Goal: Task Accomplishment & Management: Use online tool/utility

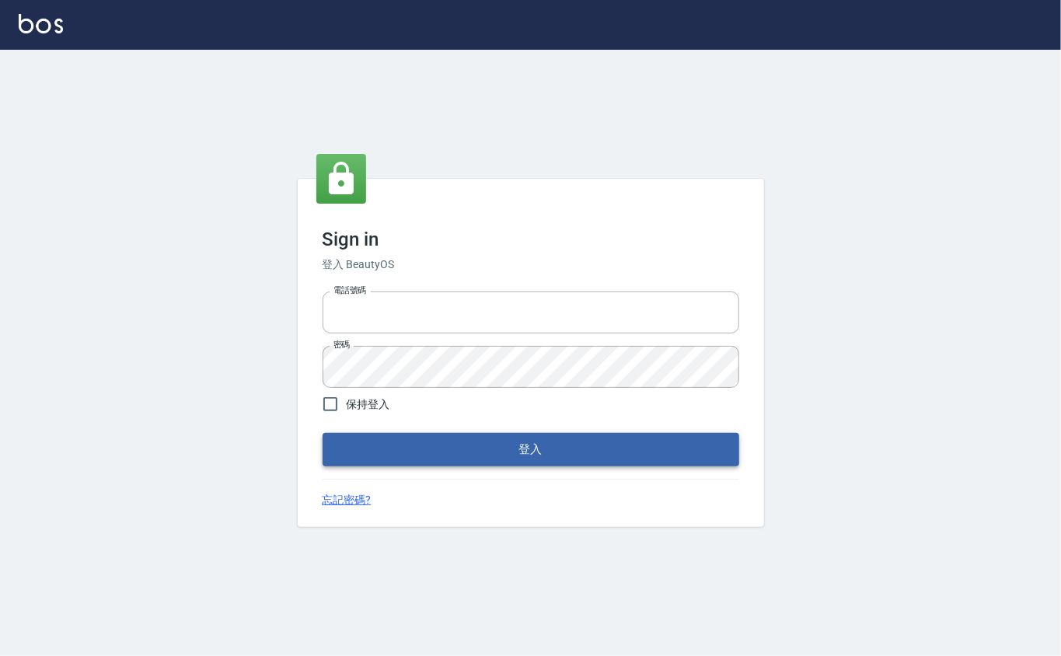
type input "0912271117"
click at [498, 443] on button "登入" at bounding box center [531, 449] width 417 height 33
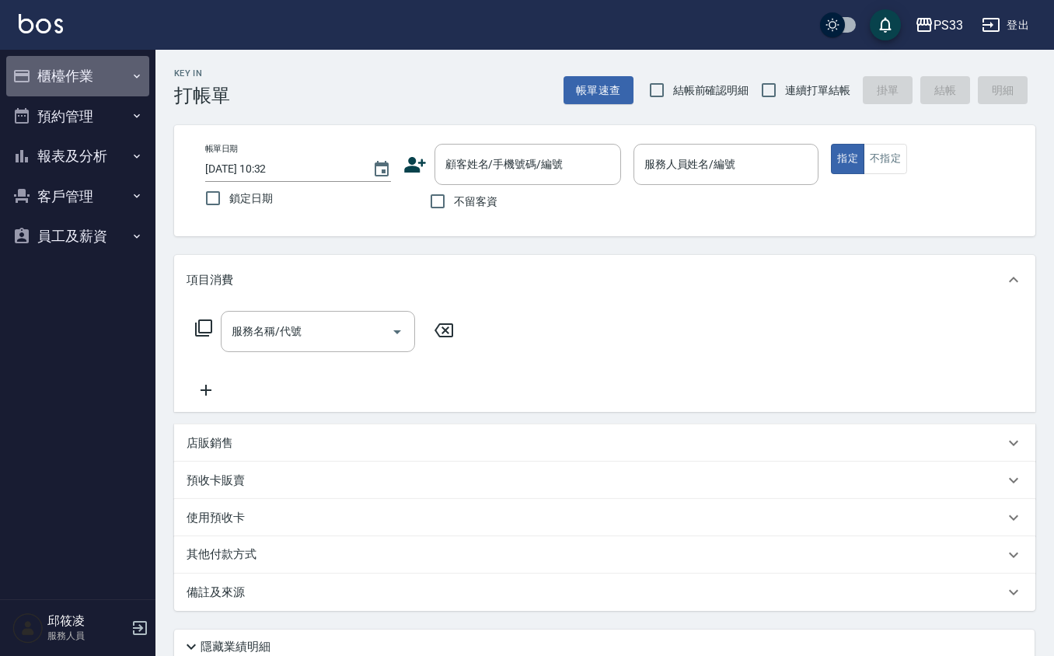
click at [124, 76] on button "櫃檯作業" at bounding box center [77, 76] width 143 height 40
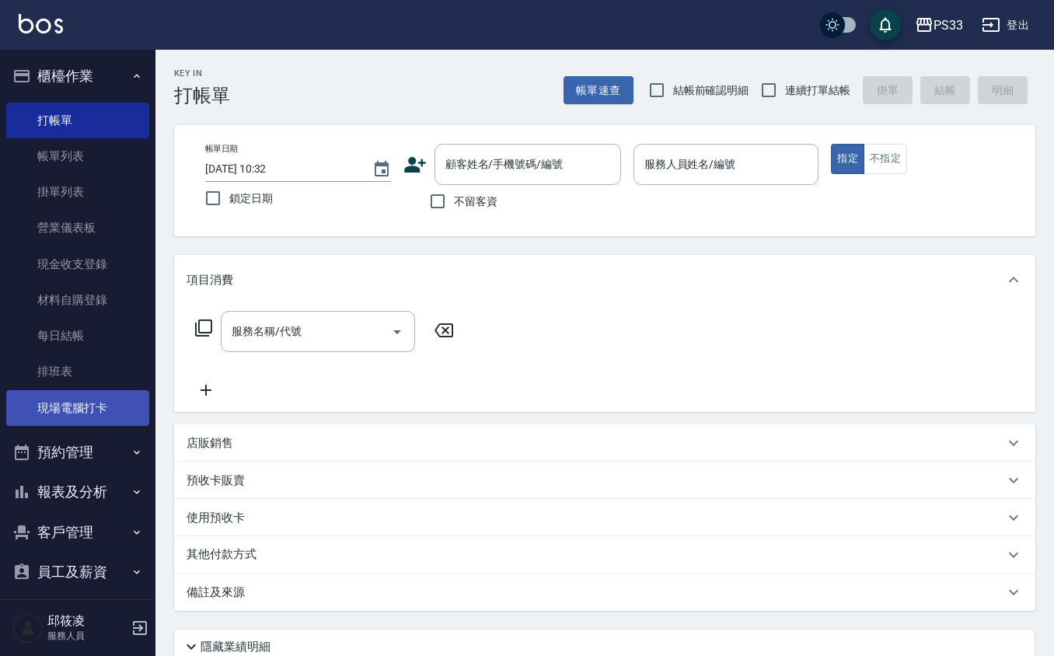
click at [97, 425] on link "現場電腦打卡" at bounding box center [77, 408] width 143 height 36
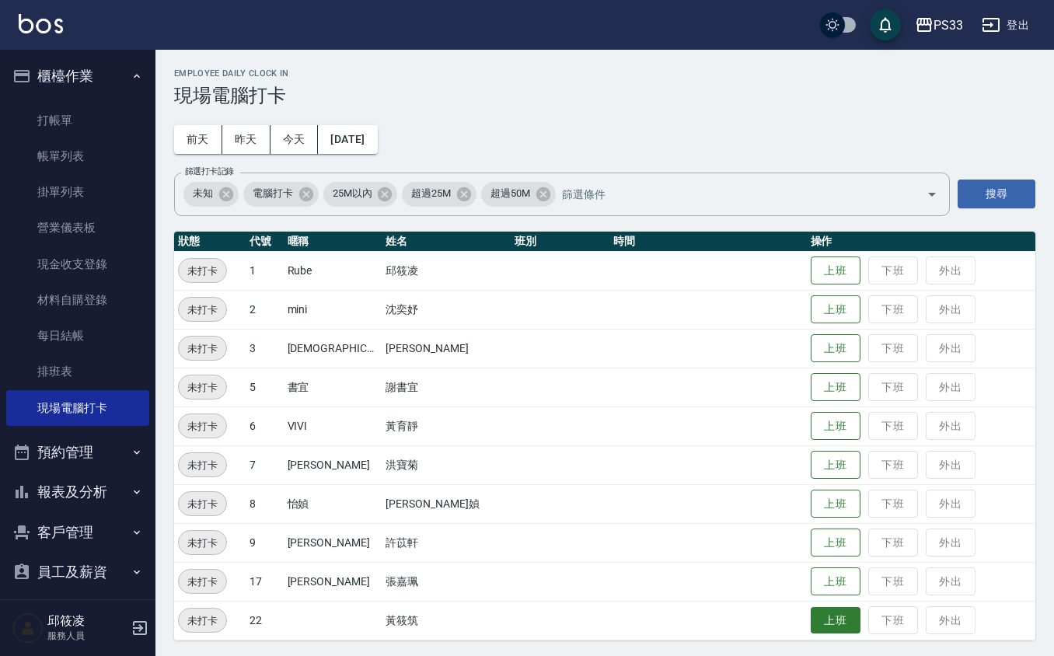
scroll to position [3, 0]
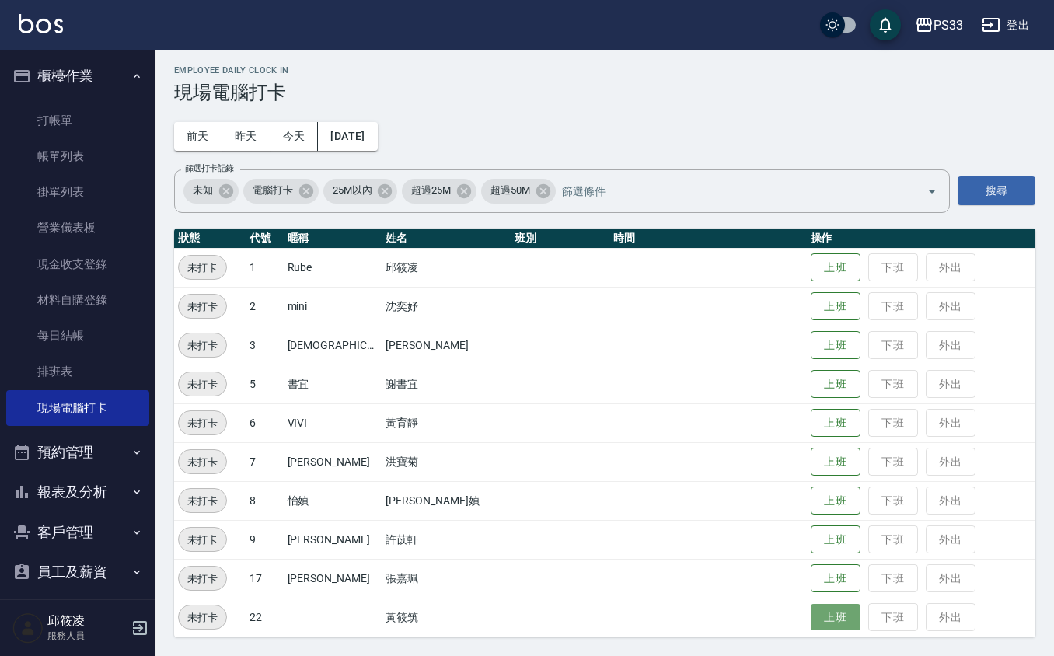
click at [811, 614] on button "上班" at bounding box center [836, 617] width 50 height 27
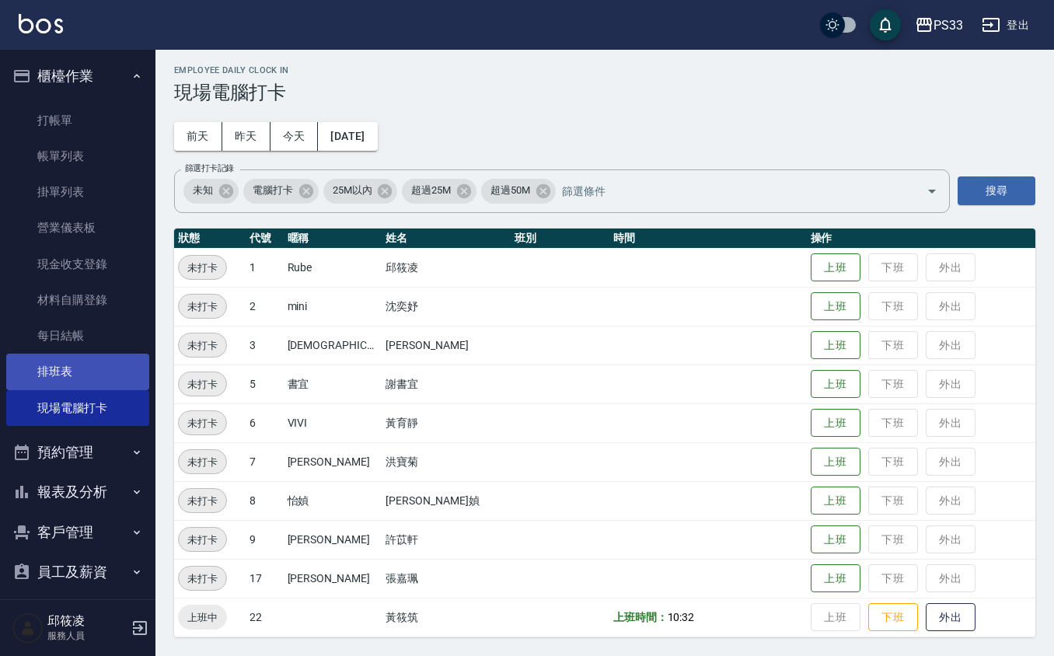
scroll to position [11, 0]
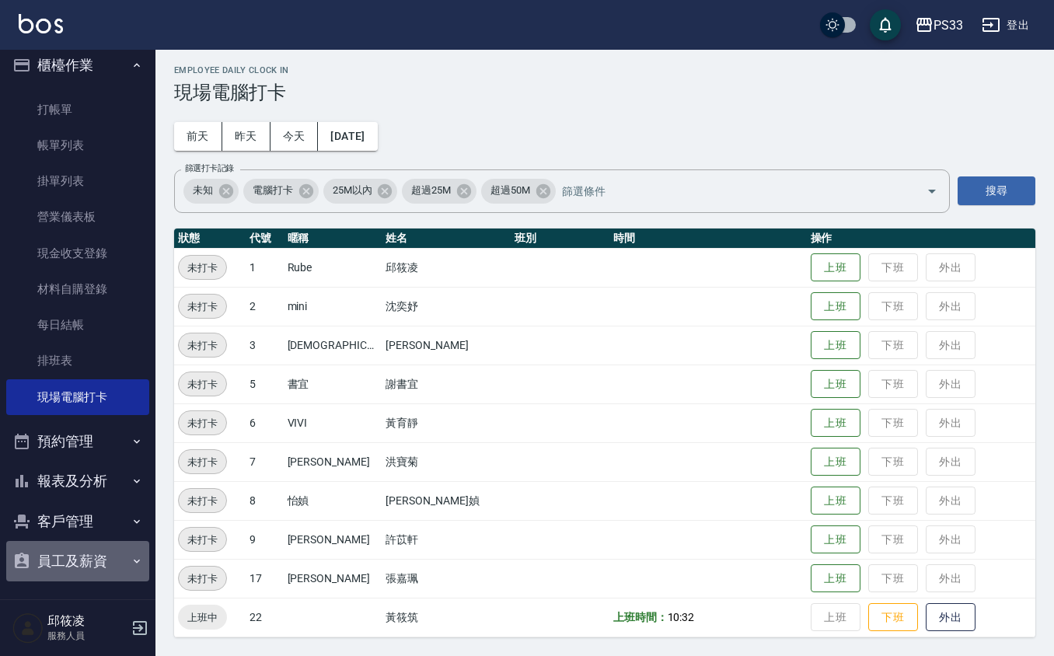
click at [103, 555] on button "員工及薪資" at bounding box center [77, 561] width 143 height 40
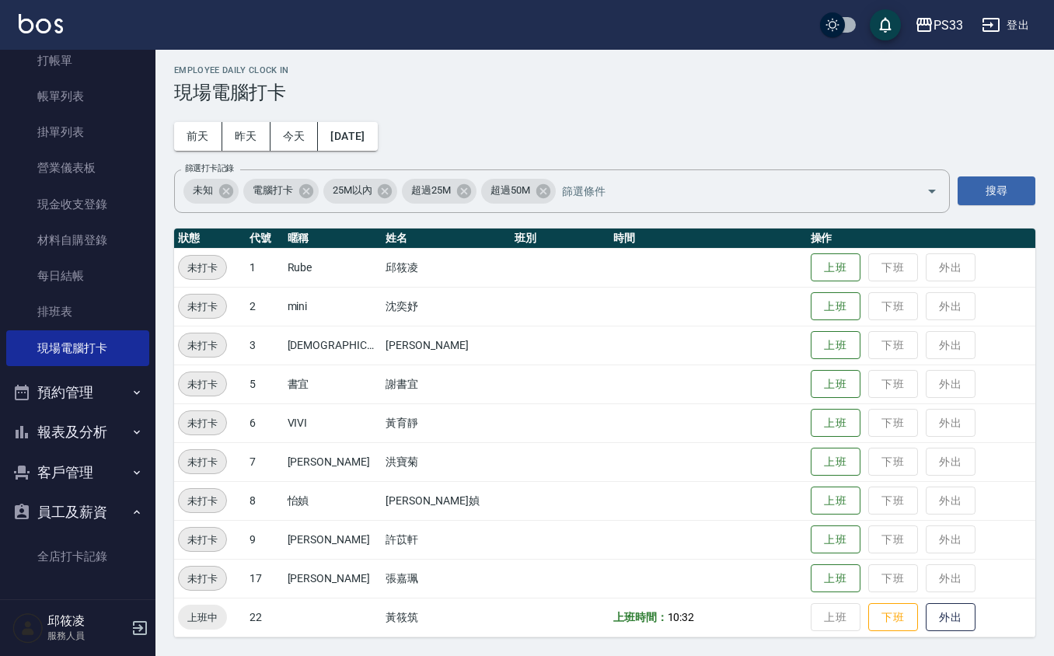
click at [131, 429] on icon "button" at bounding box center [137, 432] width 12 height 12
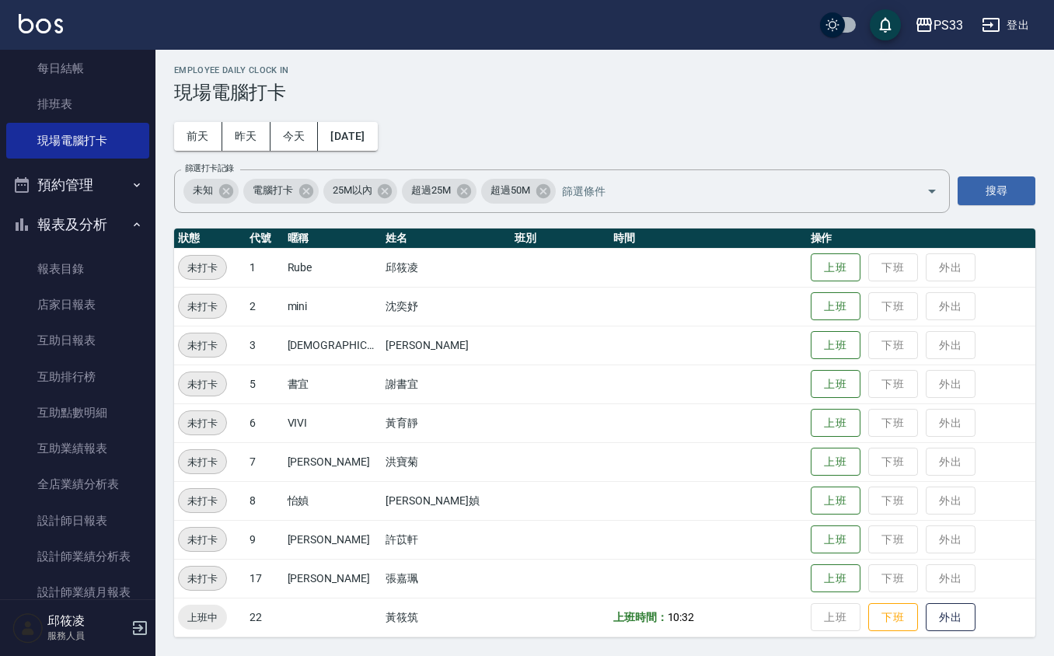
scroll to position [163, 0]
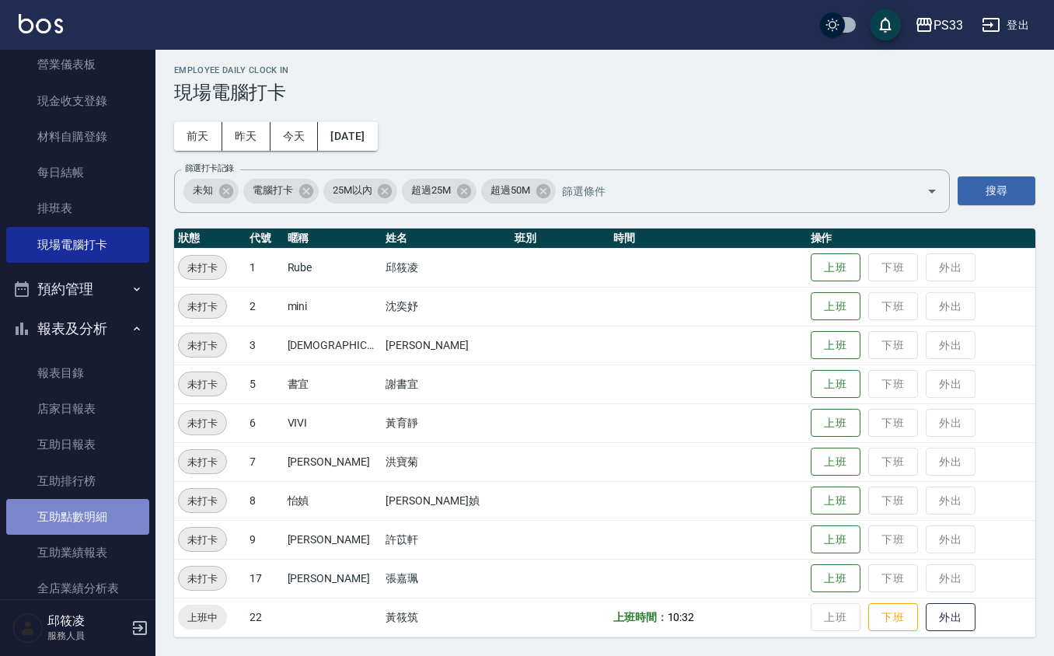
click at [107, 510] on link "互助點數明細" at bounding box center [77, 517] width 143 height 36
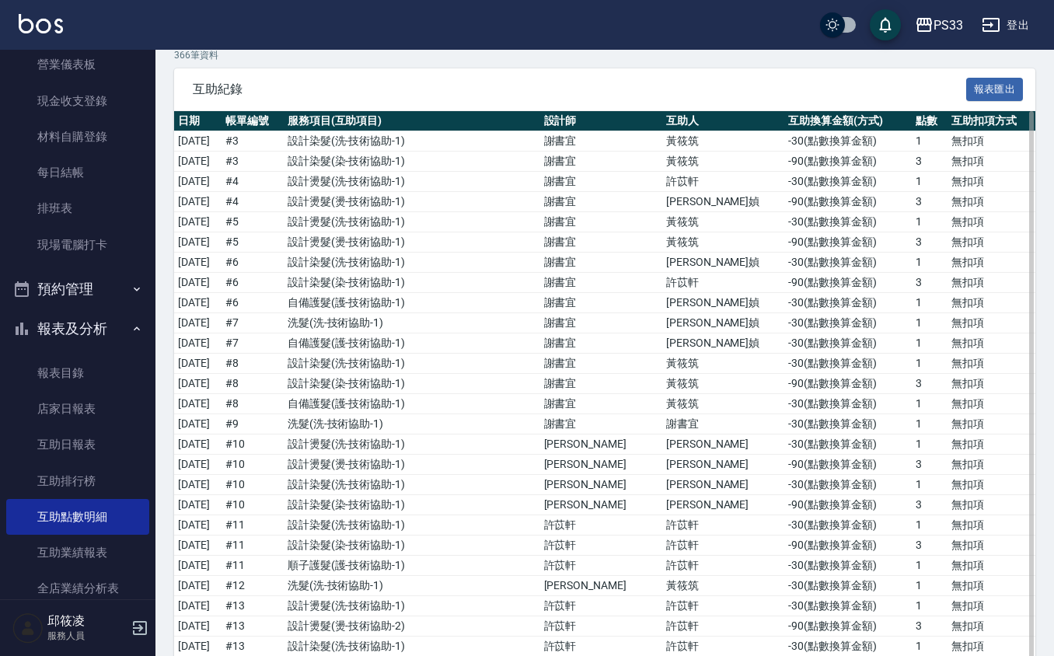
scroll to position [103, 0]
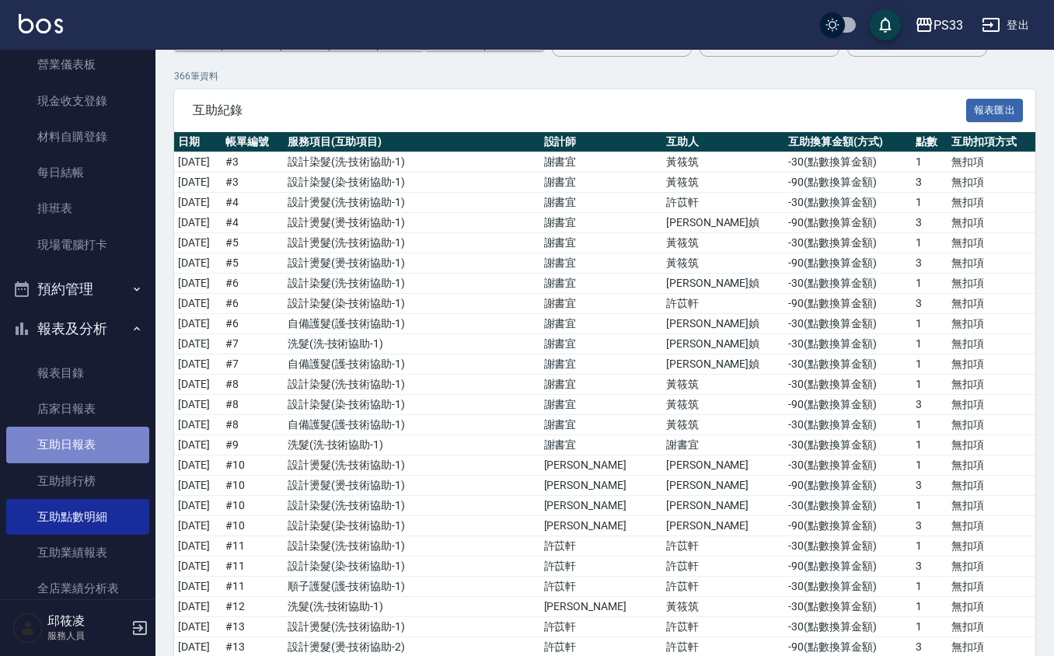
click at [107, 442] on link "互助日報表" at bounding box center [77, 445] width 143 height 36
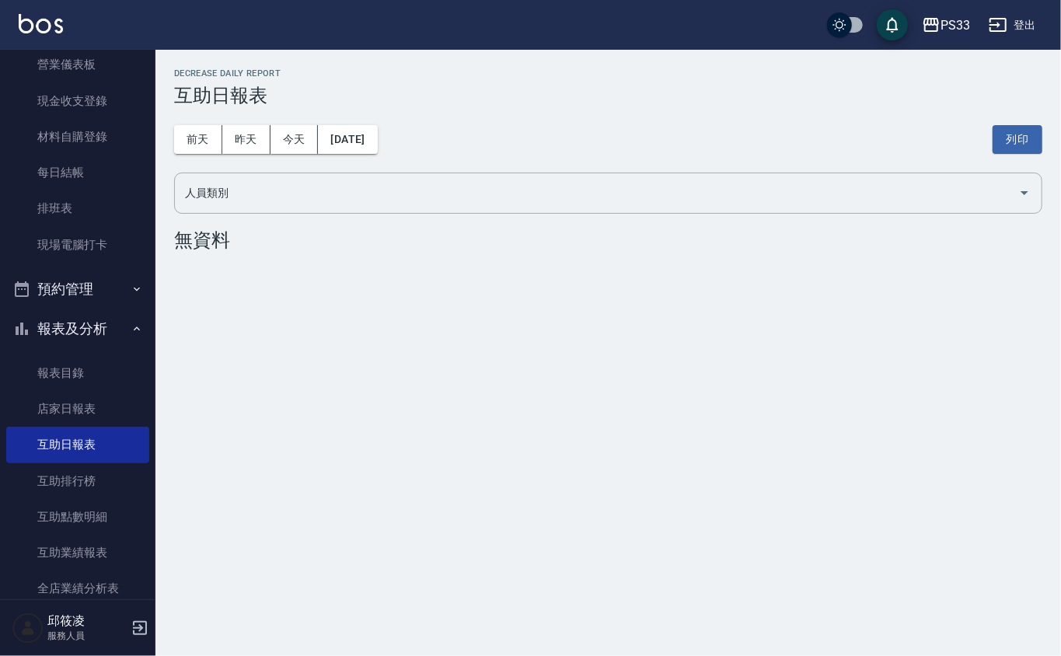
click at [243, 123] on div "[DATE] [DATE] [DATE] [DATE] 列印" at bounding box center [608, 140] width 869 height 66
click at [255, 135] on button "昨天" at bounding box center [246, 139] width 48 height 29
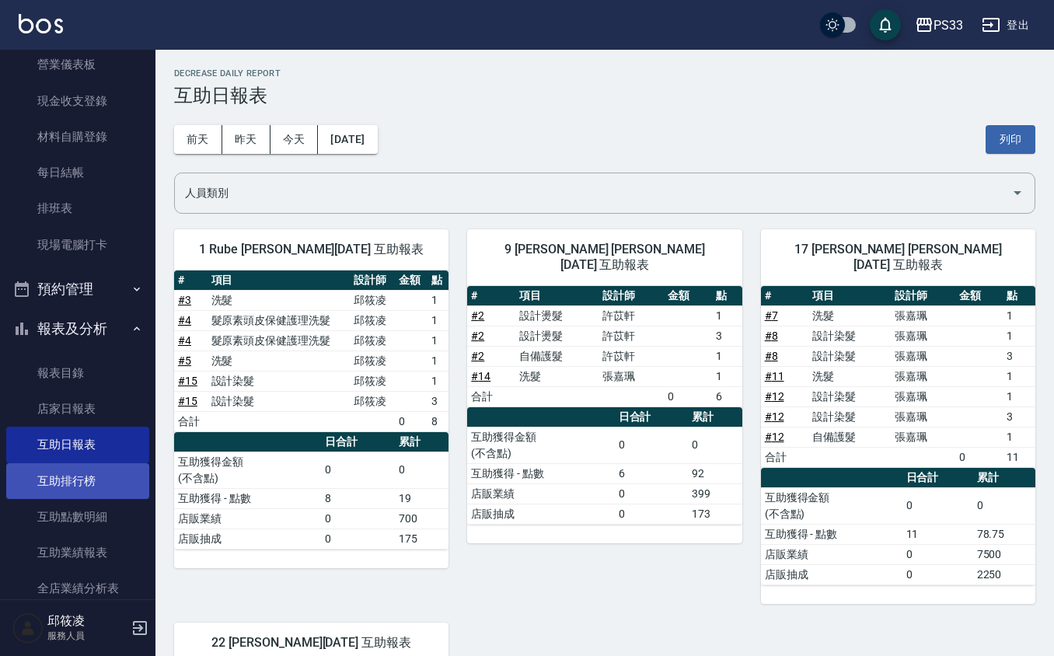
click at [117, 484] on link "互助排行榜" at bounding box center [77, 481] width 143 height 36
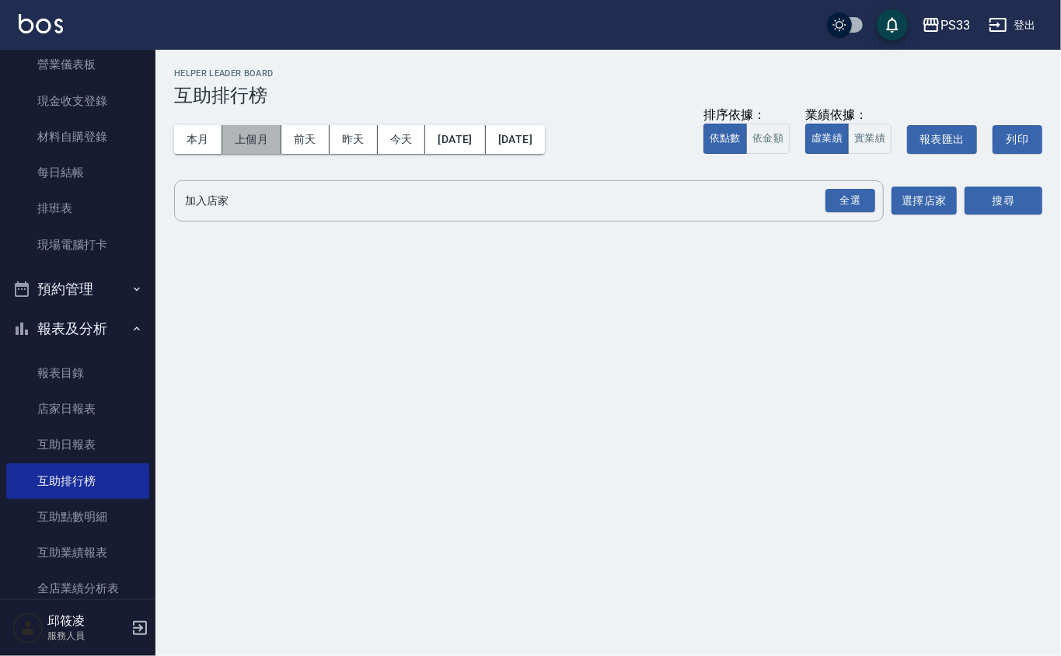
click at [263, 132] on button "上個月" at bounding box center [251, 139] width 59 height 29
click at [244, 135] on button "上個月" at bounding box center [251, 139] width 59 height 29
click at [368, 135] on button "昨天" at bounding box center [354, 139] width 48 height 29
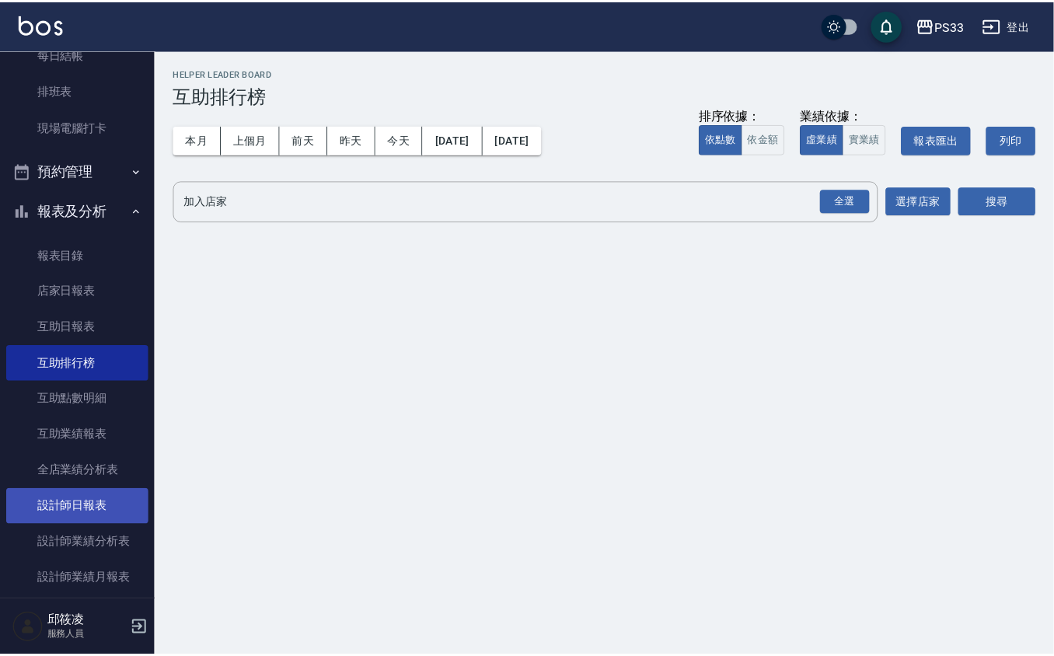
scroll to position [163, 0]
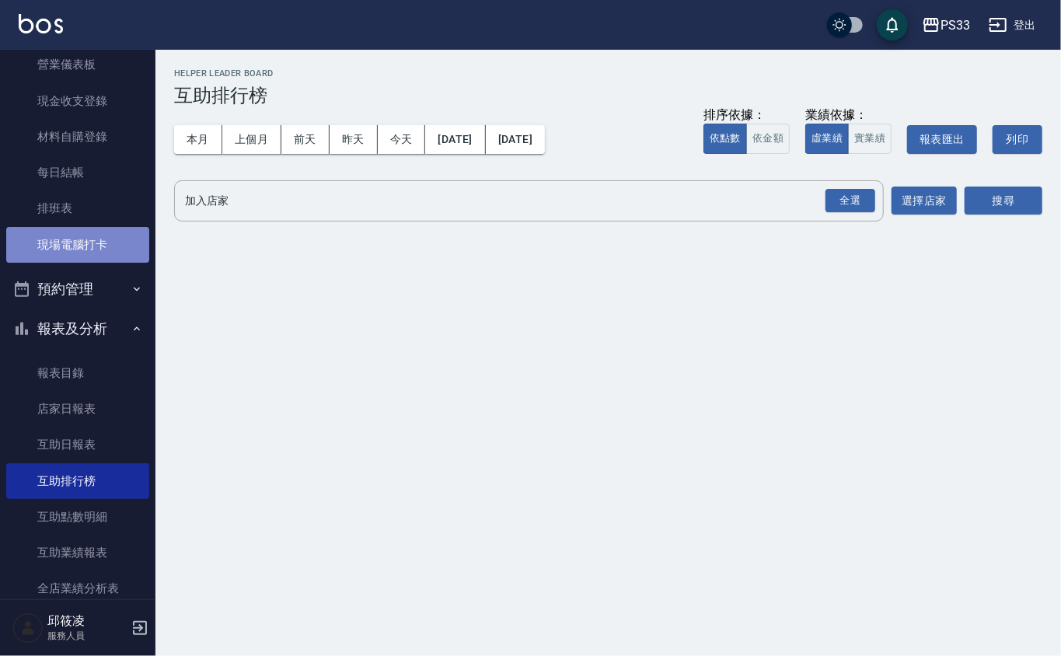
click at [112, 236] on link "現場電腦打卡" at bounding box center [77, 245] width 143 height 36
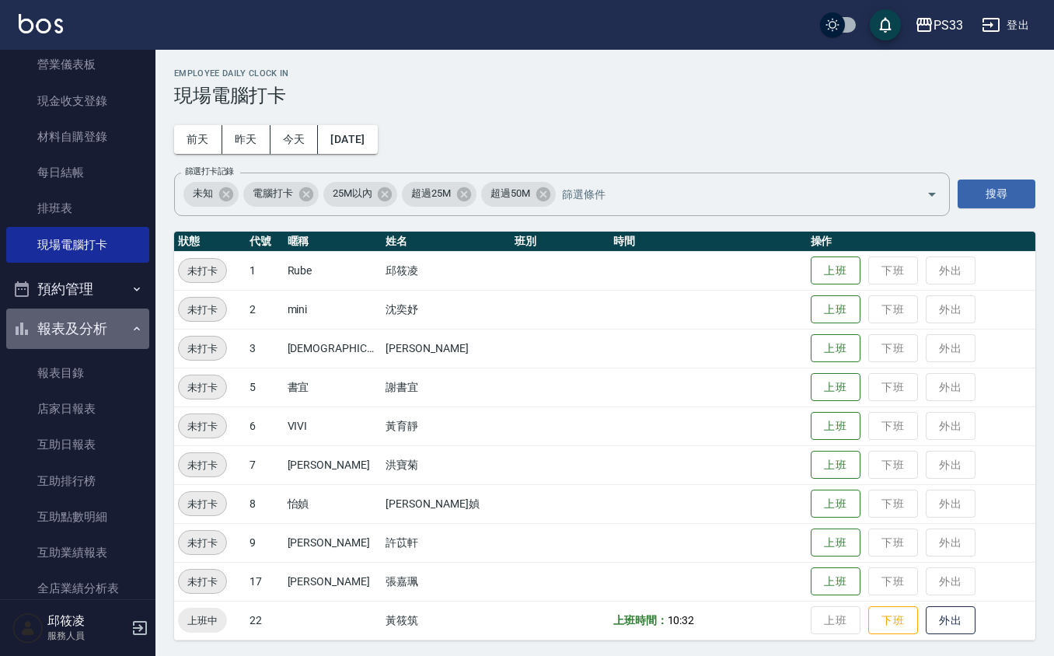
click at [117, 316] on button "報表及分析" at bounding box center [77, 329] width 143 height 40
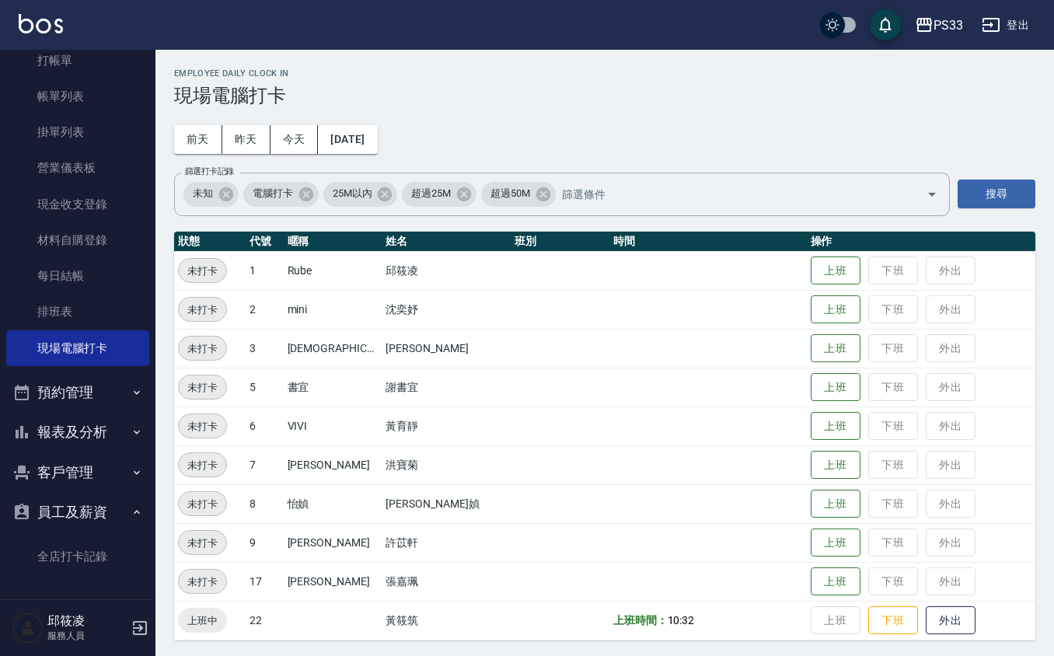
scroll to position [3, 0]
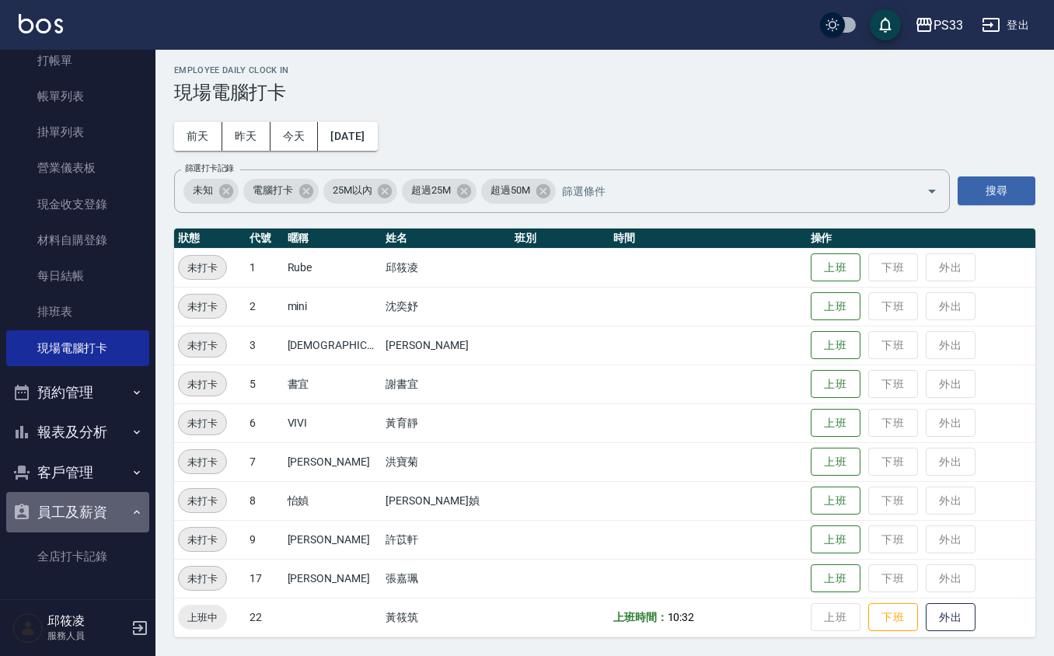
click at [107, 511] on button "員工及薪資" at bounding box center [77, 512] width 143 height 40
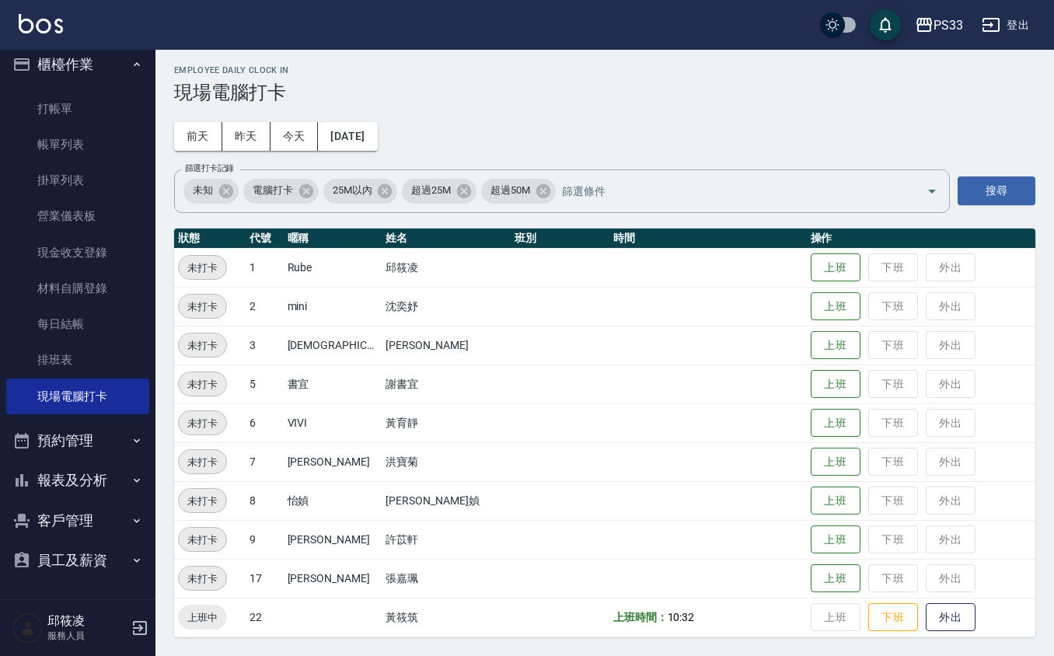
scroll to position [11, 0]
click at [826, 262] on button "上班" at bounding box center [836, 267] width 50 height 27
click at [811, 431] on button "上班" at bounding box center [836, 423] width 50 height 27
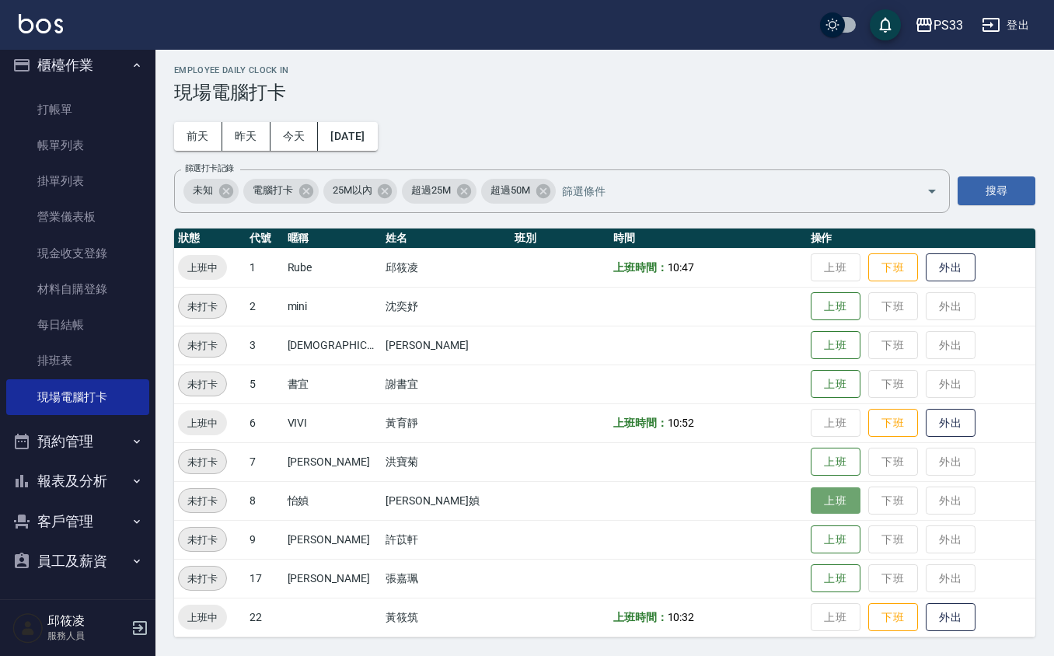
click at [811, 498] on button "上班" at bounding box center [836, 501] width 50 height 27
drag, startPoint x: 807, startPoint y: 498, endPoint x: 719, endPoint y: 571, distance: 114.9
drag, startPoint x: 719, startPoint y: 571, endPoint x: 511, endPoint y: 580, distance: 207.8
click at [511, 580] on td at bounding box center [560, 578] width 99 height 39
click at [811, 575] on button "上班" at bounding box center [836, 578] width 50 height 27
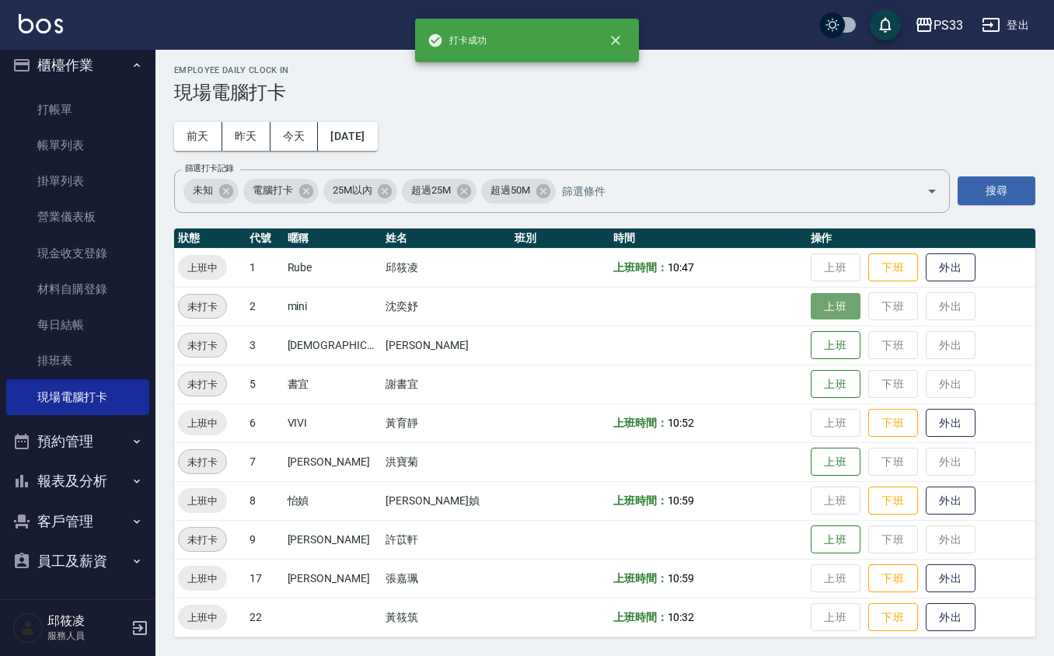
click at [815, 305] on button "上班" at bounding box center [836, 306] width 50 height 27
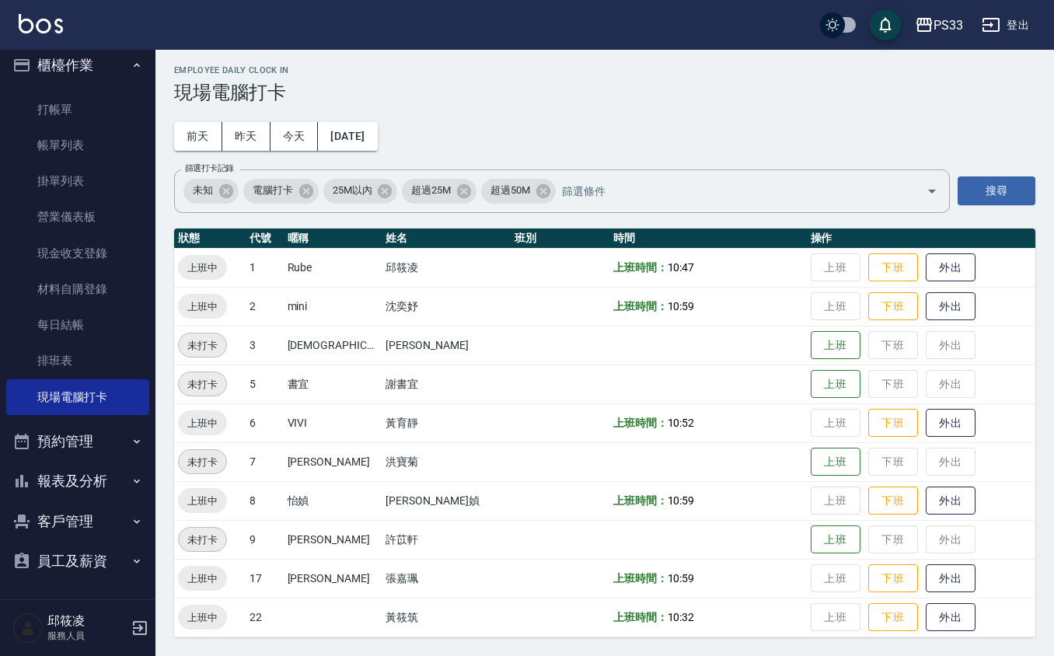
click at [60, 446] on button "預約管理" at bounding box center [77, 441] width 143 height 40
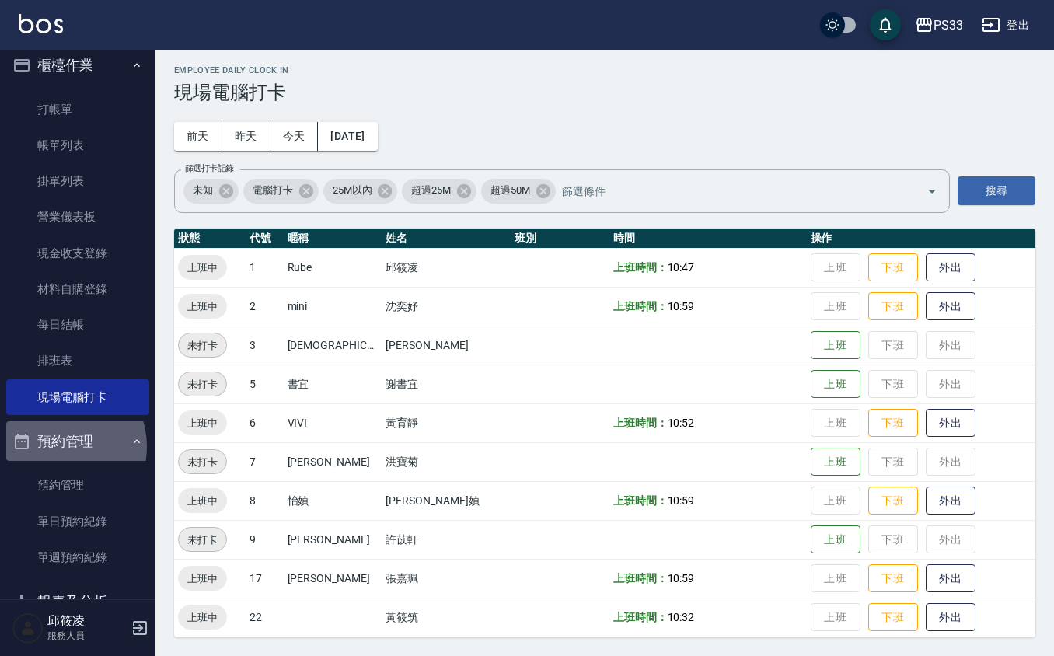
click at [60, 446] on button "預約管理" at bounding box center [77, 441] width 143 height 40
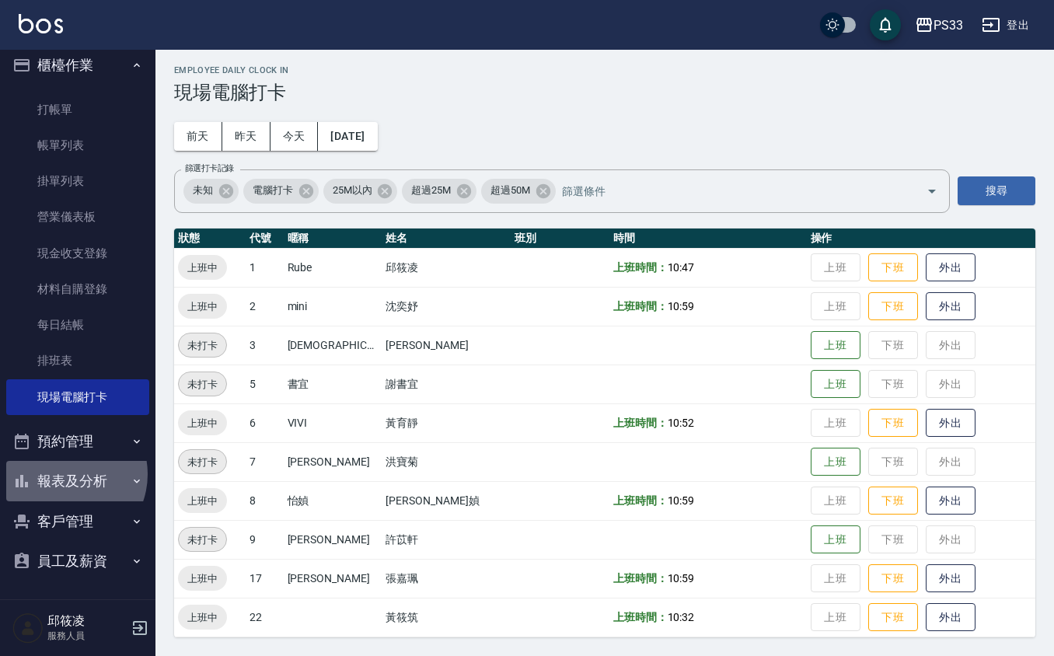
click at [65, 474] on button "報表及分析" at bounding box center [77, 481] width 143 height 40
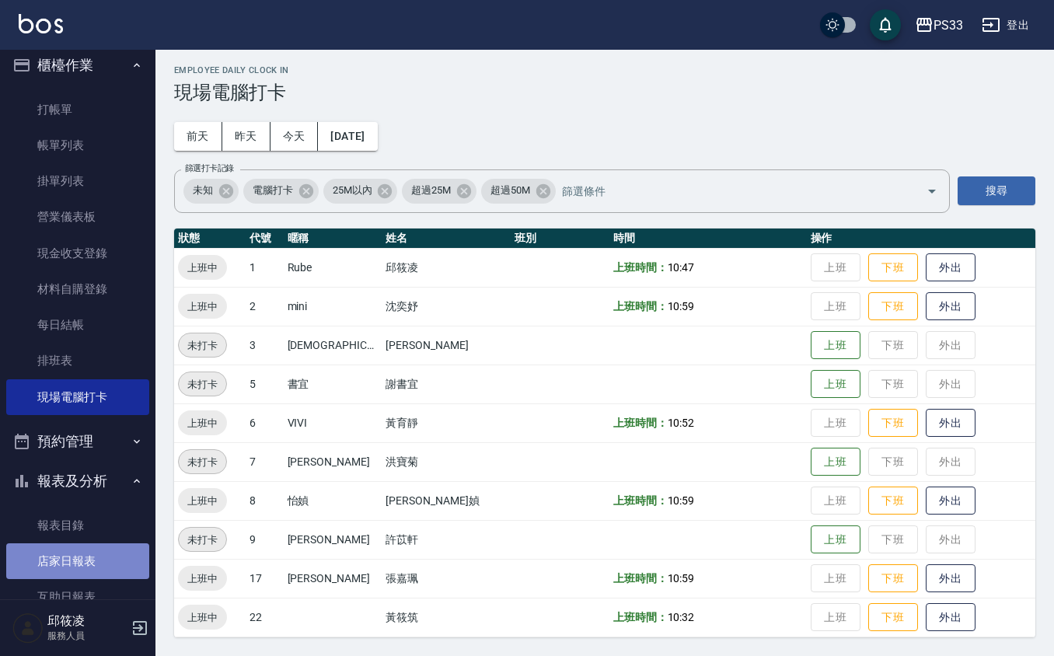
click at [106, 558] on link "店家日報表" at bounding box center [77, 562] width 143 height 36
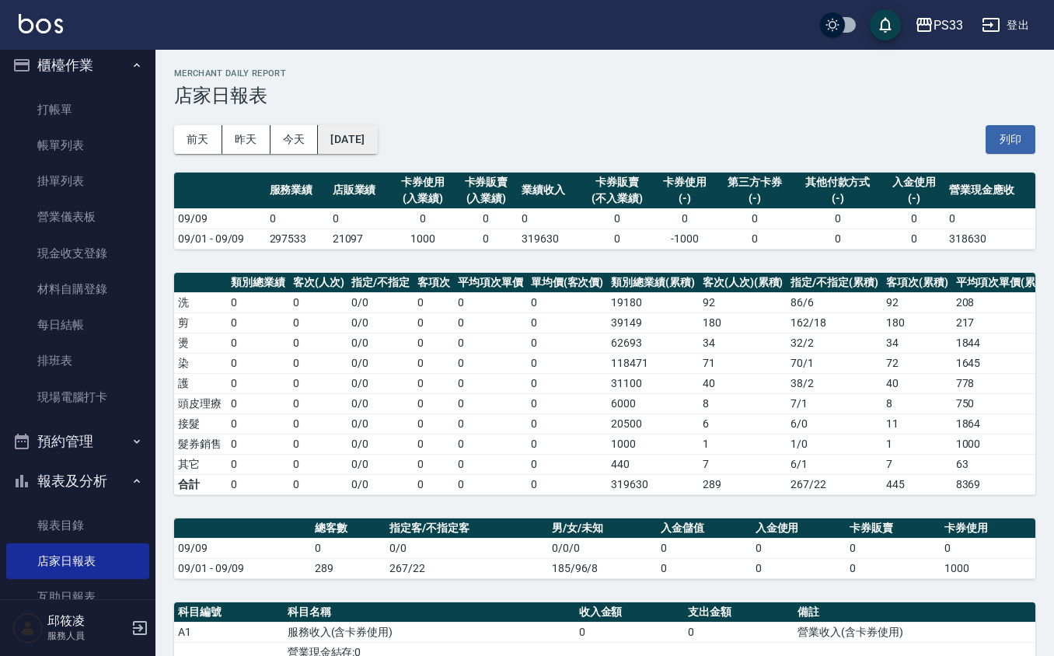
click at [377, 143] on button "[DATE]" at bounding box center [347, 139] width 59 height 29
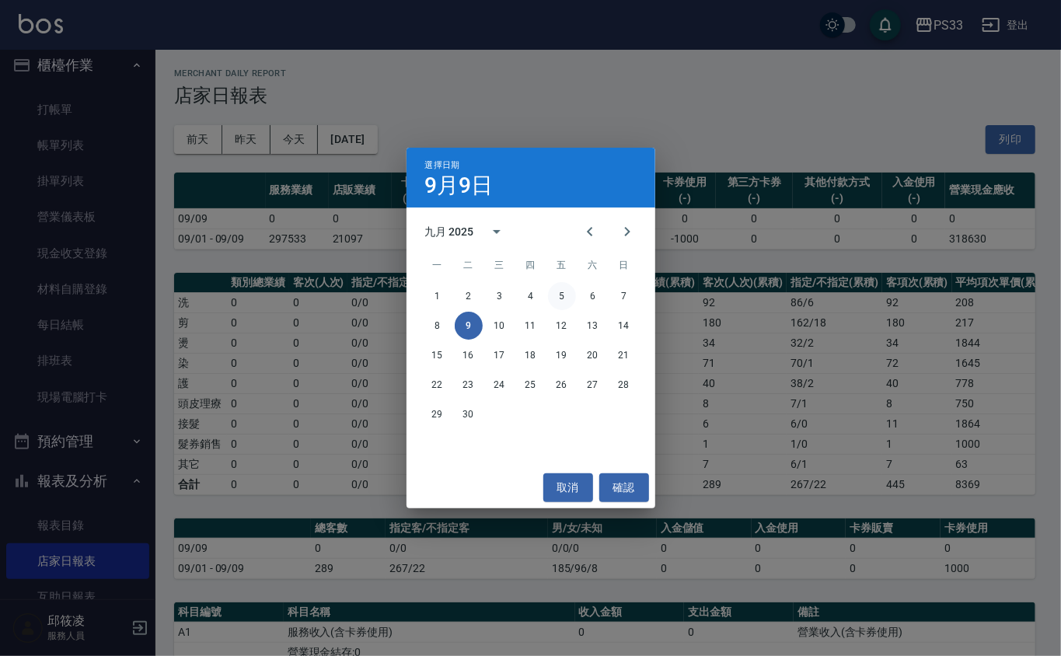
click at [560, 297] on button "5" at bounding box center [562, 296] width 28 height 28
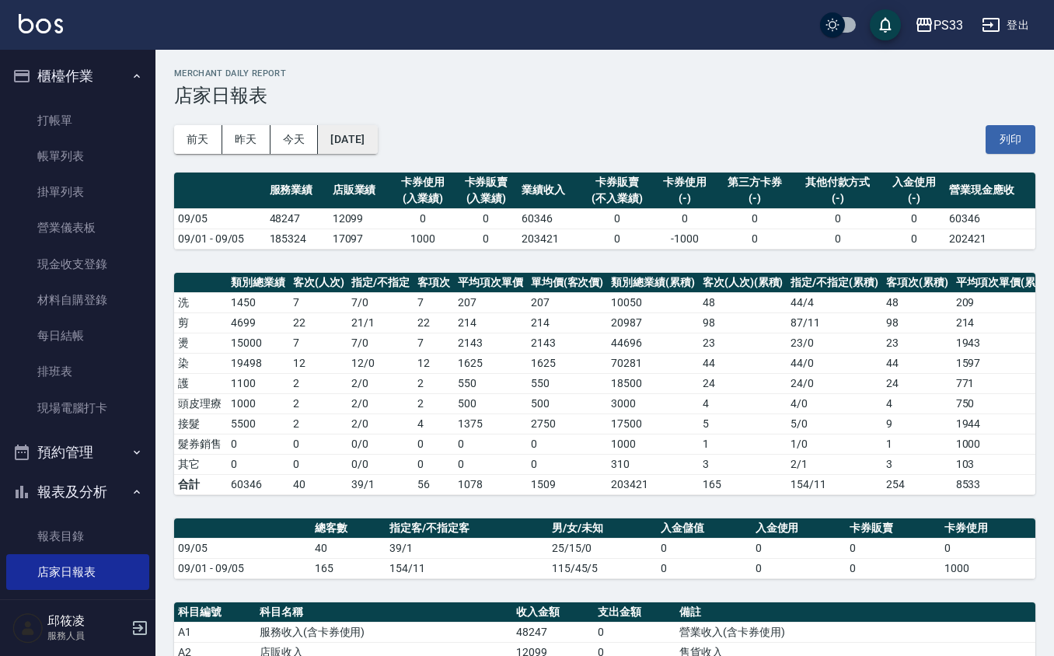
click at [349, 147] on button "[DATE]" at bounding box center [347, 139] width 59 height 29
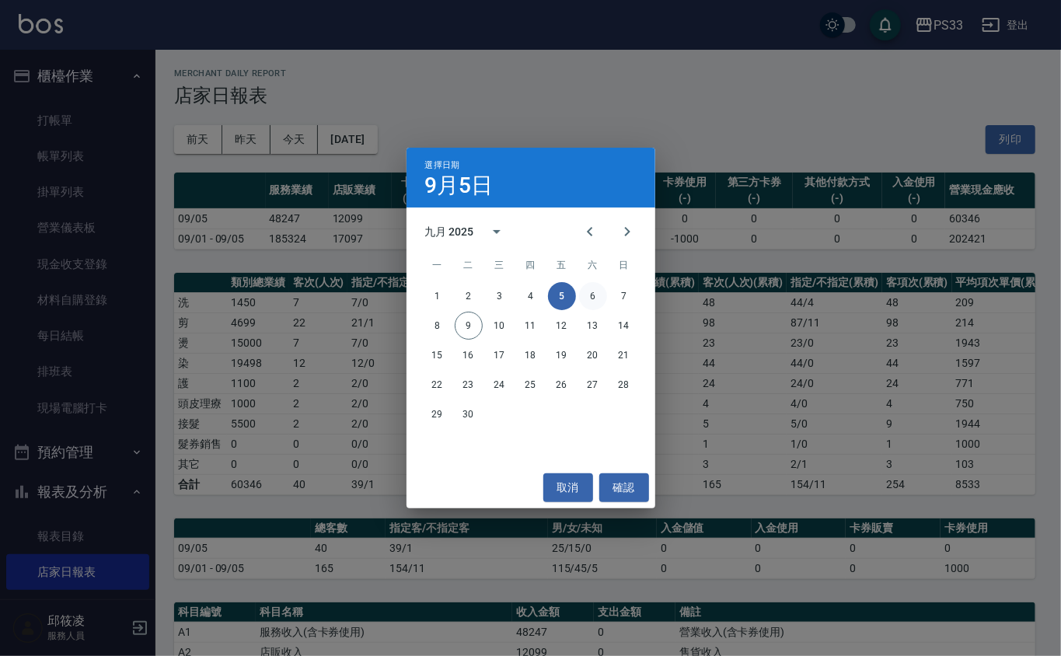
click at [585, 293] on button "6" at bounding box center [593, 296] width 28 height 28
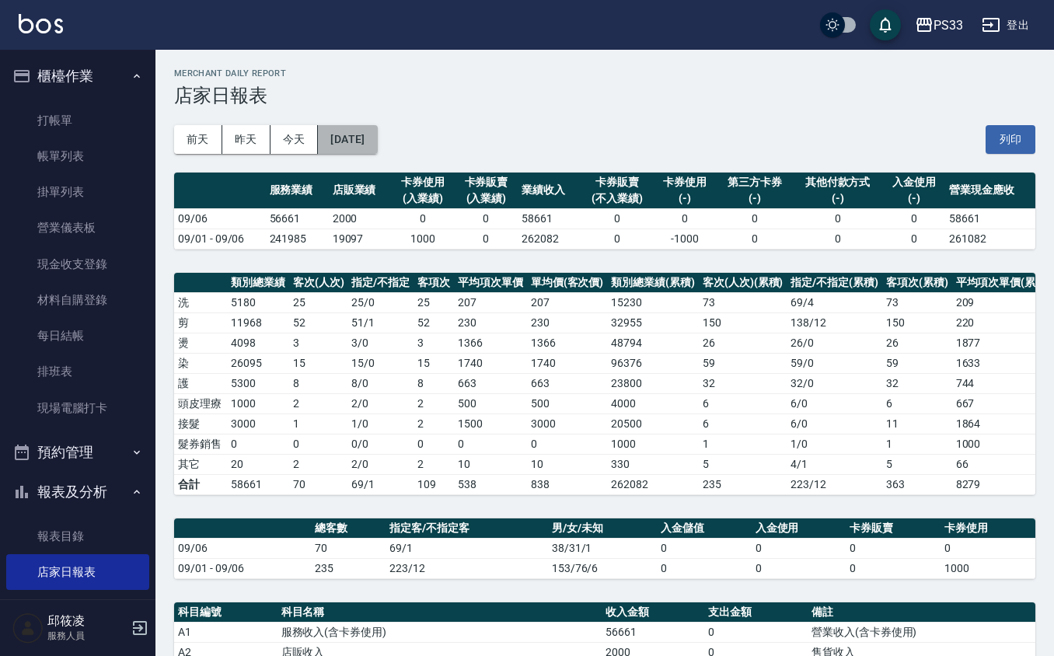
click at [351, 138] on button "[DATE]" at bounding box center [347, 139] width 59 height 29
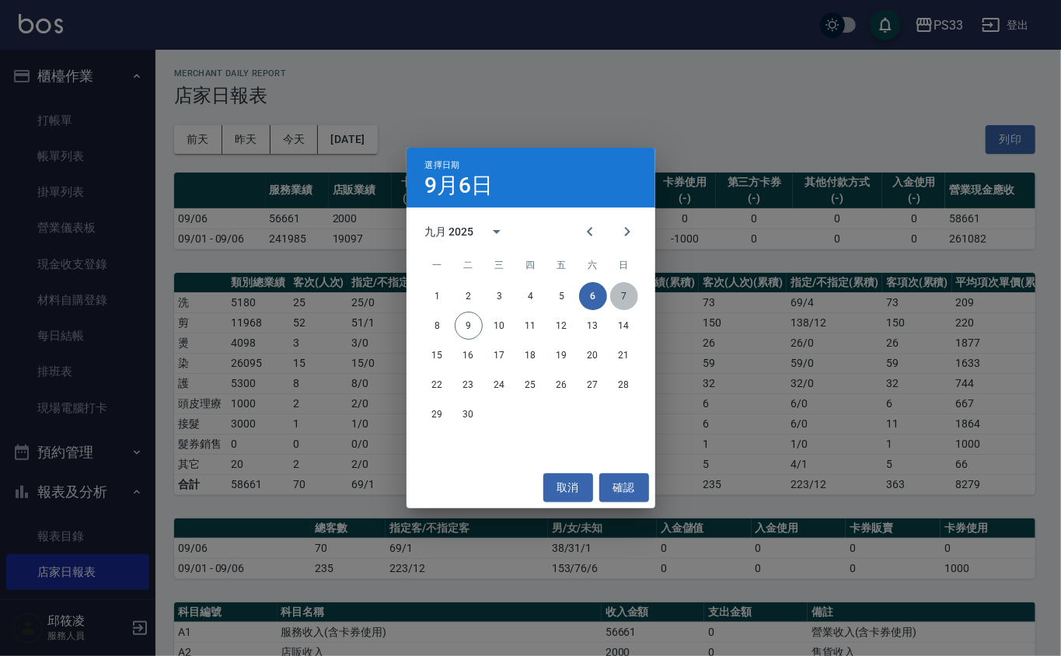
click at [620, 290] on button "7" at bounding box center [624, 296] width 28 height 28
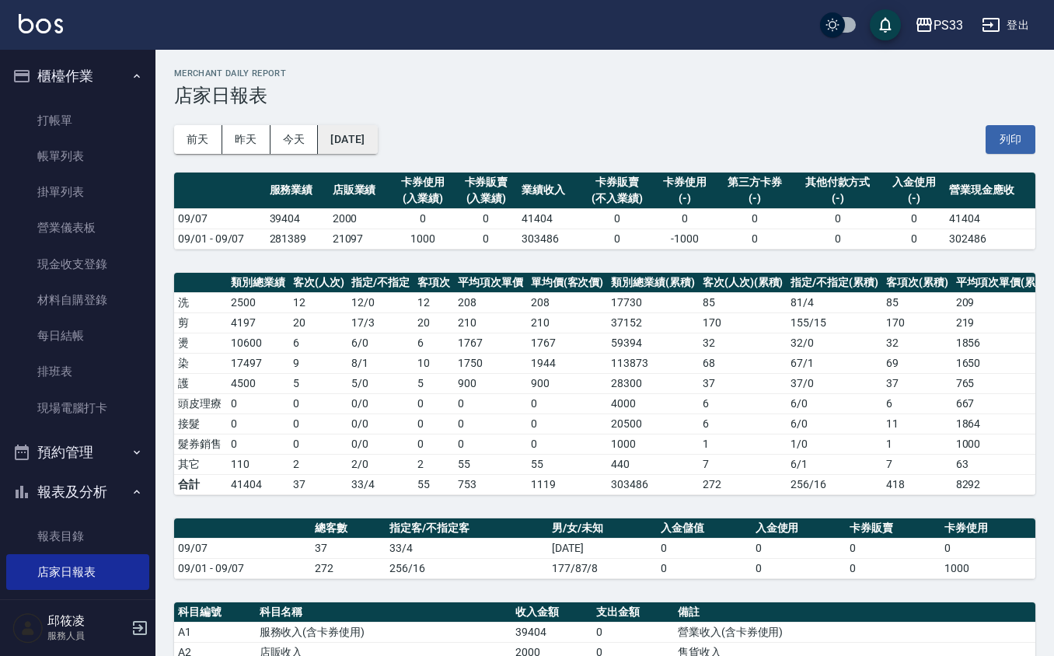
click at [377, 137] on button "[DATE]" at bounding box center [347, 139] width 59 height 29
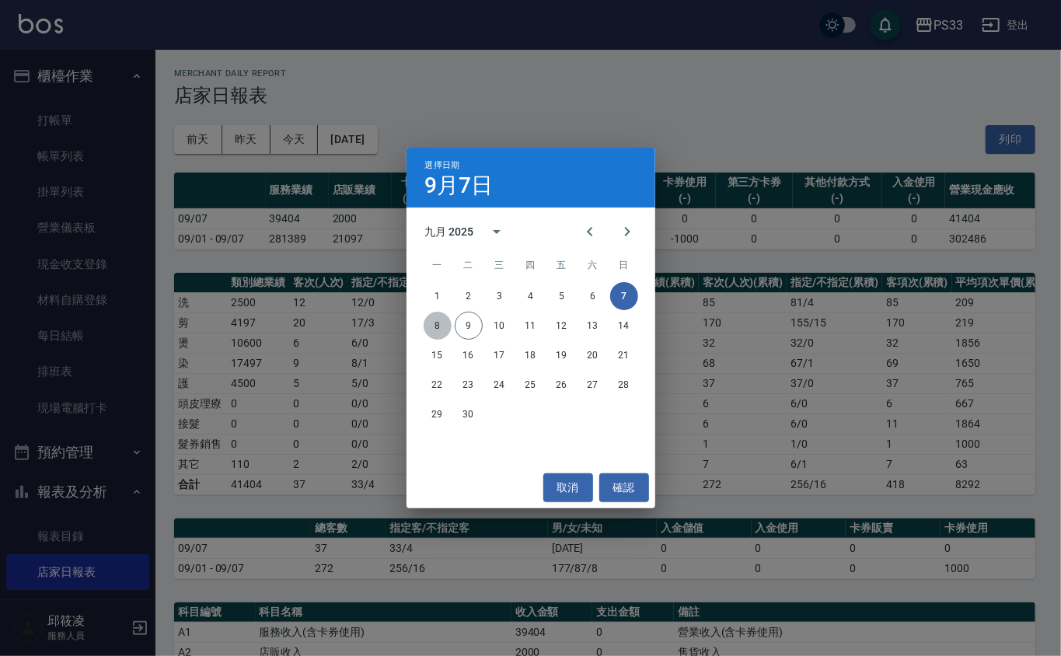
click at [446, 328] on button "8" at bounding box center [438, 326] width 28 height 28
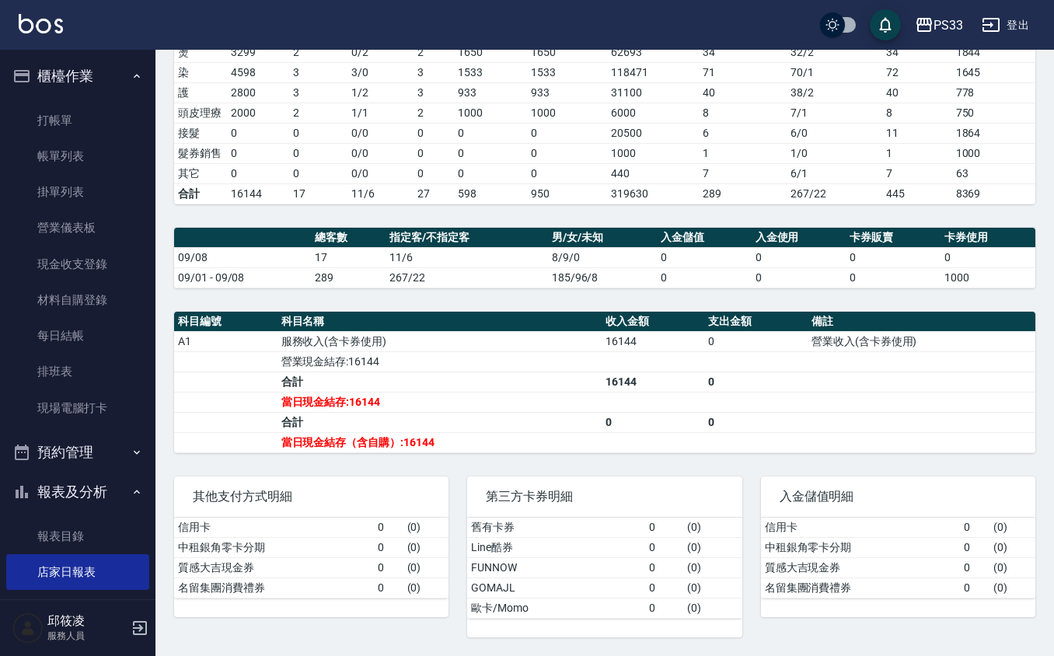
scroll to position [314, 0]
click at [107, 493] on button "報表及分析" at bounding box center [77, 492] width 143 height 40
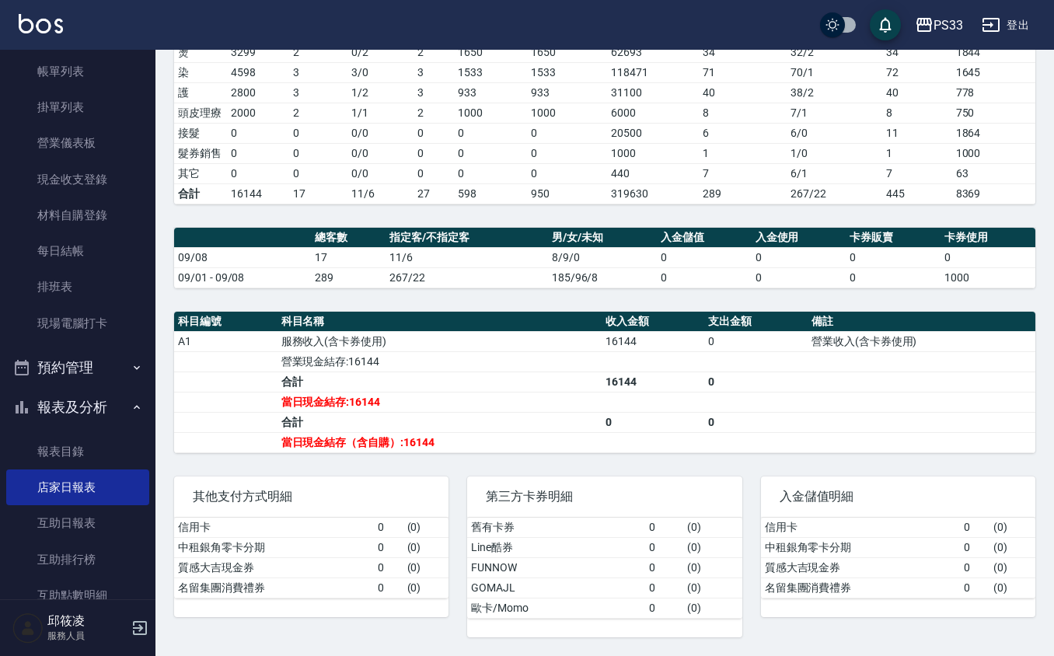
scroll to position [207, 0]
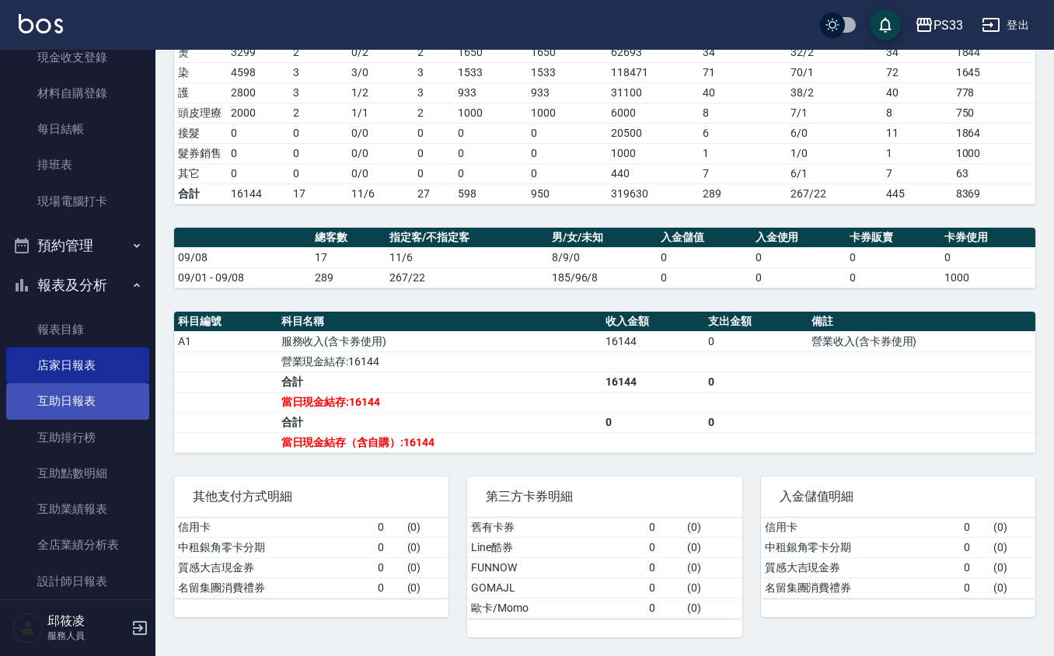
click at [87, 408] on link "互助日報表" at bounding box center [77, 401] width 143 height 36
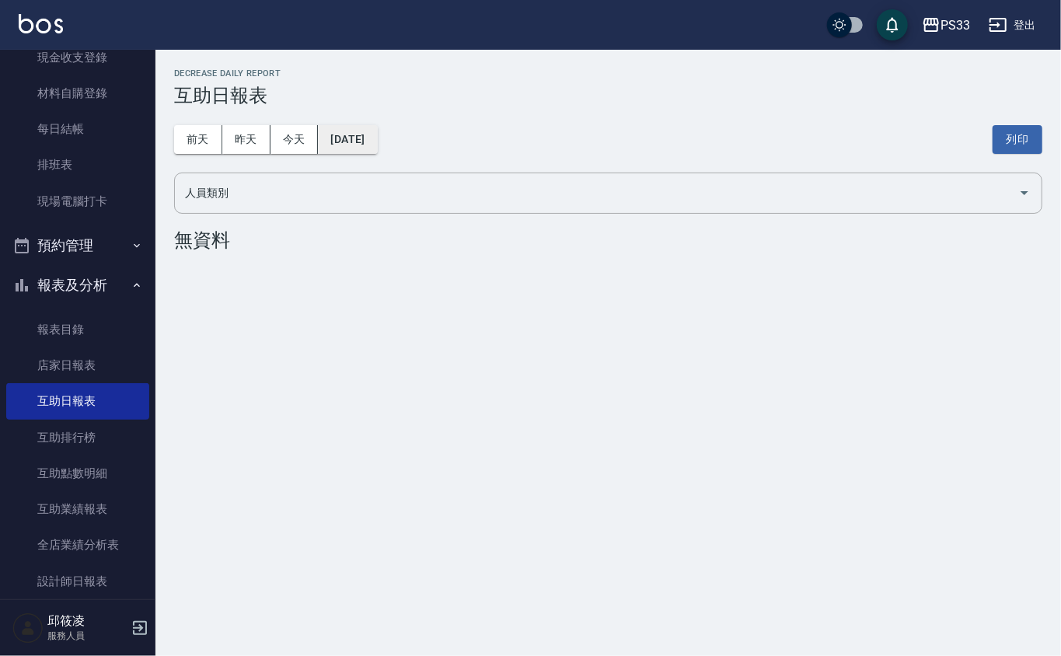
click at [362, 138] on button "[DATE]" at bounding box center [347, 139] width 59 height 29
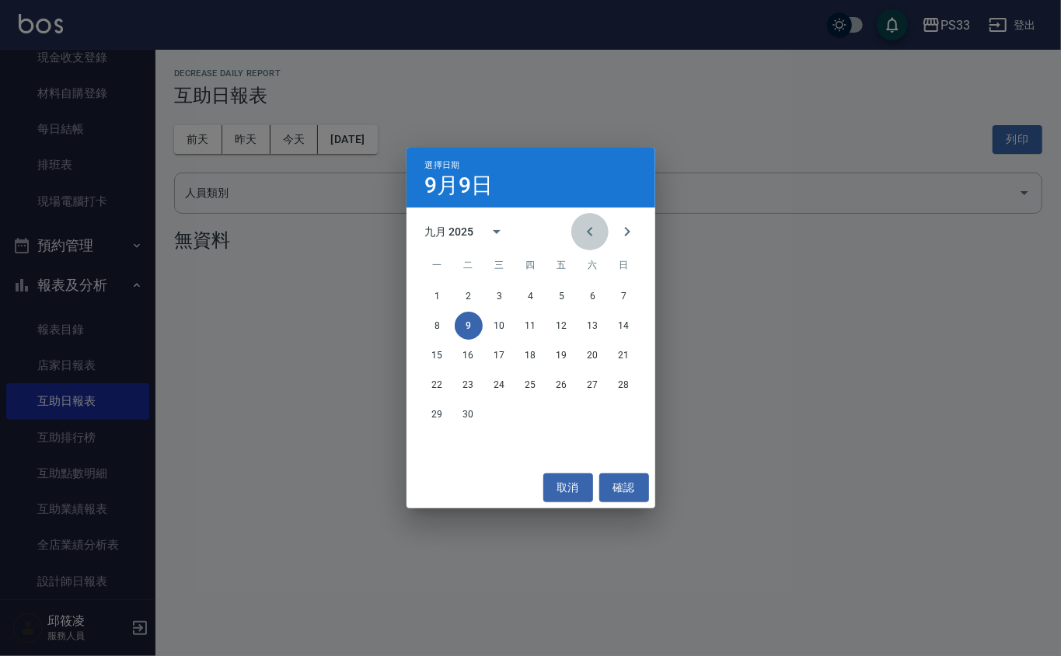
click at [582, 230] on icon "Previous month" at bounding box center [590, 231] width 19 height 19
click at [628, 417] on button "31" at bounding box center [624, 414] width 28 height 28
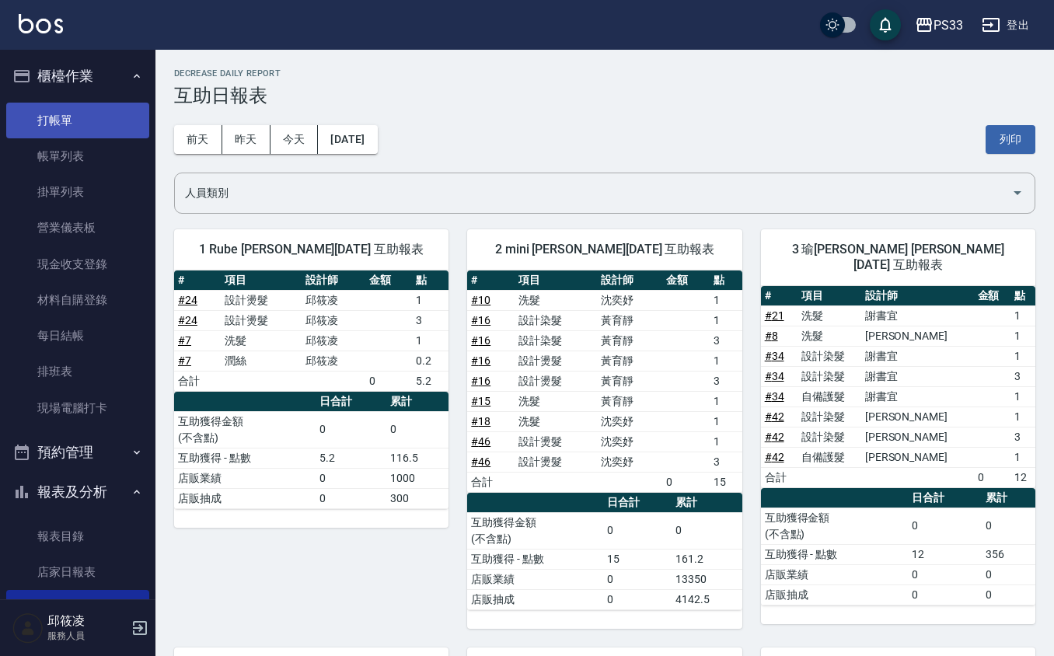
click at [119, 126] on link "打帳單" at bounding box center [77, 121] width 143 height 36
